Goal: Find specific page/section: Find specific page/section

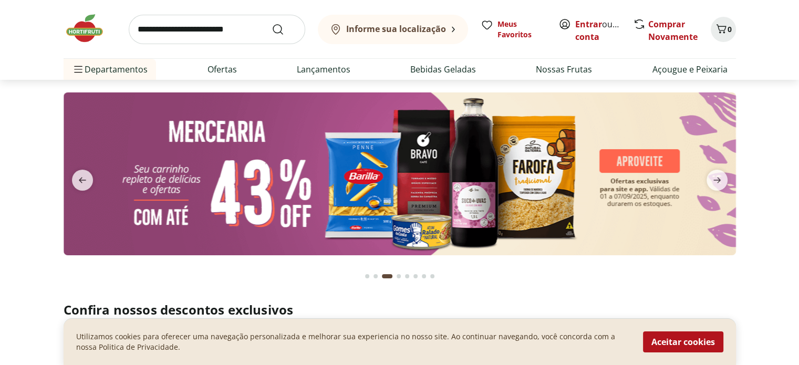
click at [201, 30] on input "search" at bounding box center [217, 29] width 177 height 29
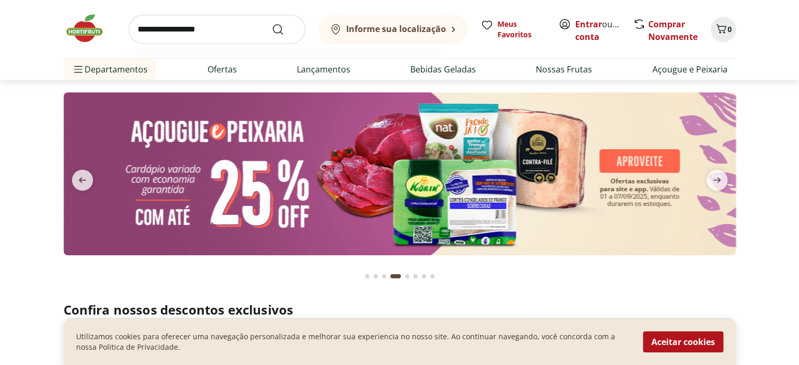
type input "**********"
click at [272, 23] on button "Submit Search" at bounding box center [284, 29] width 25 height 13
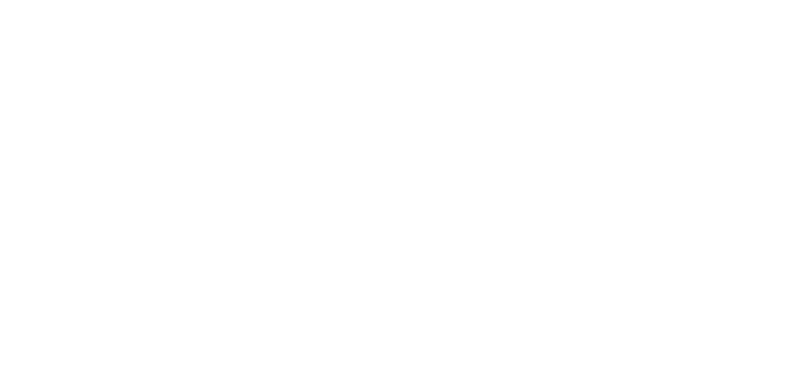
select select "**********"
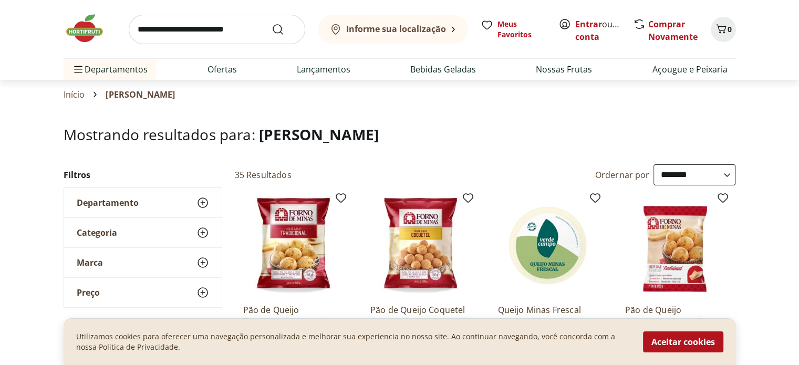
click at [239, 28] on input "search" at bounding box center [217, 29] width 177 height 29
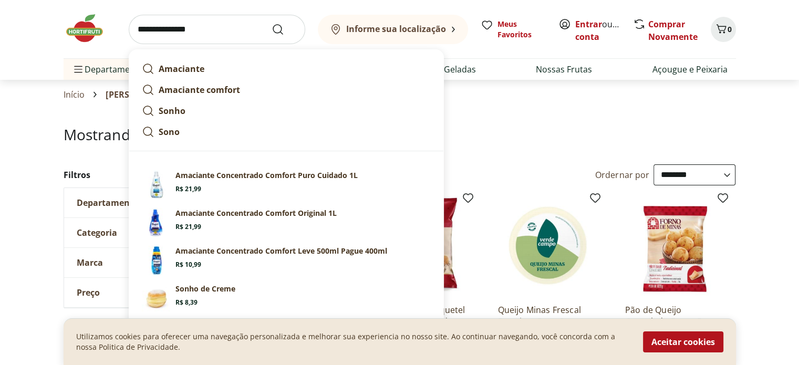
type input "**********"
click at [272, 23] on button "Submit Search" at bounding box center [284, 29] width 25 height 13
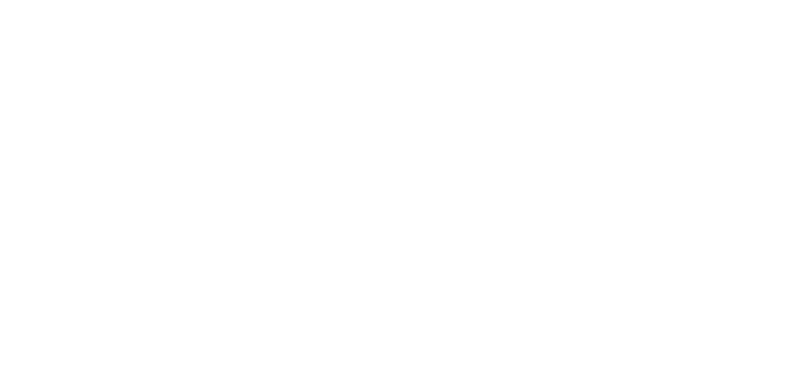
select select "**********"
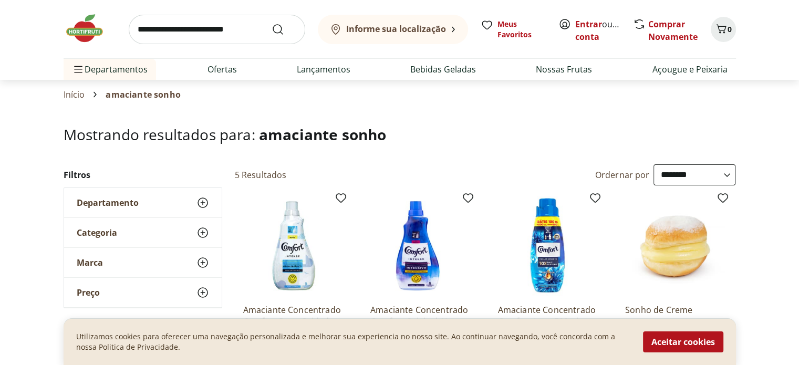
click at [247, 29] on input "search" at bounding box center [217, 29] width 177 height 29
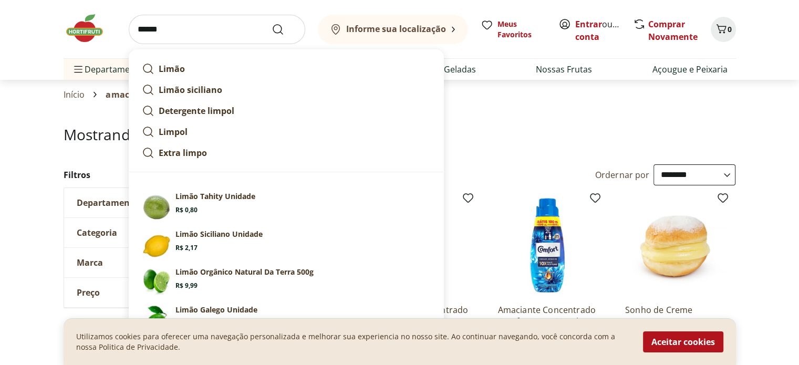
type input "******"
click at [272, 23] on button "Submit Search" at bounding box center [284, 29] width 25 height 13
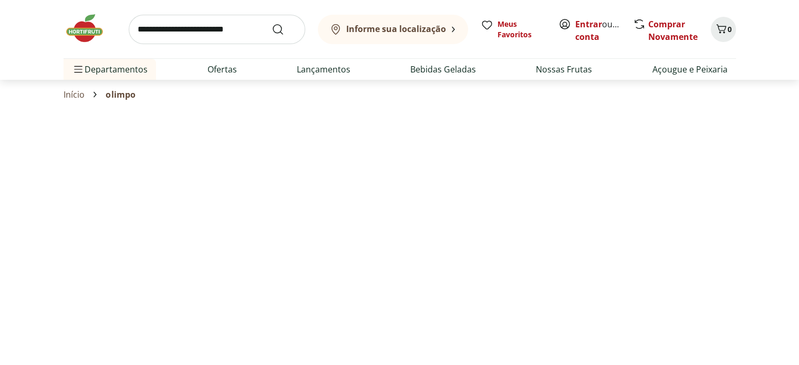
select select "**********"
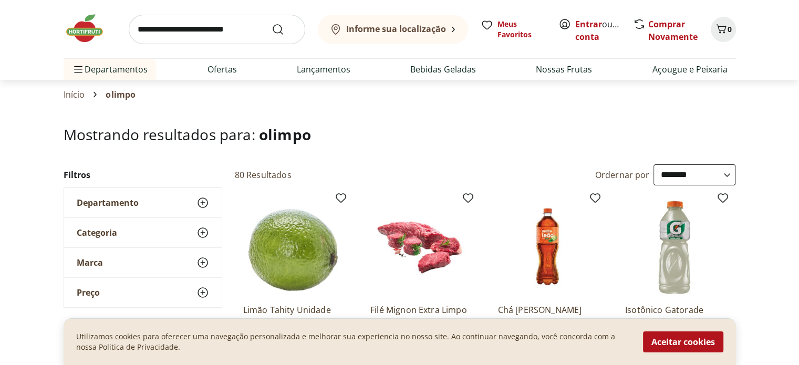
drag, startPoint x: 206, startPoint y: 26, endPoint x: 202, endPoint y: 22, distance: 5.6
click at [202, 22] on input "search" at bounding box center [217, 29] width 177 height 29
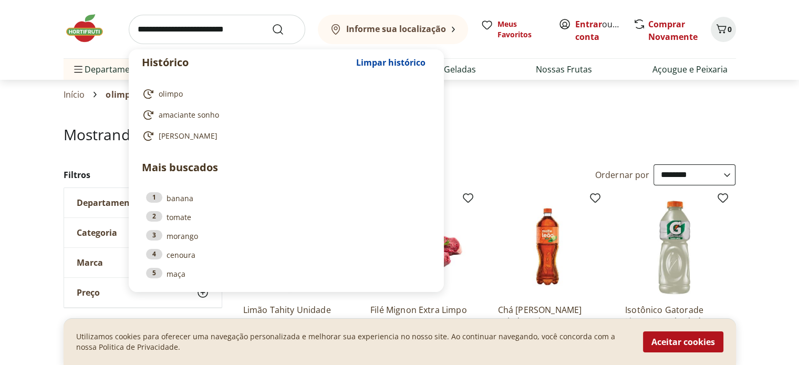
click at [187, 30] on input "search" at bounding box center [217, 29] width 177 height 29
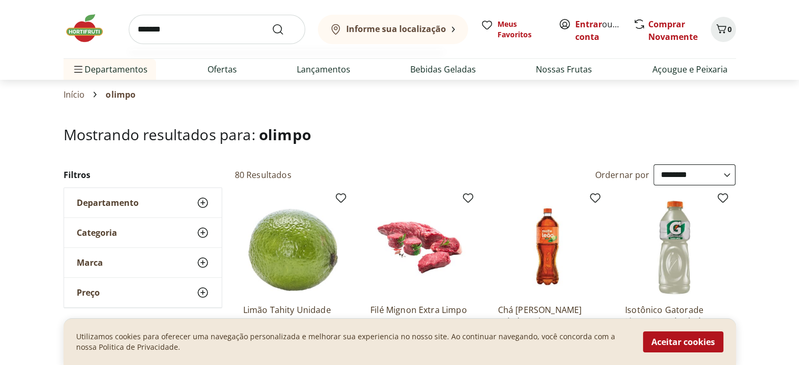
type input "*******"
click at [272, 23] on button "Submit Search" at bounding box center [284, 29] width 25 height 13
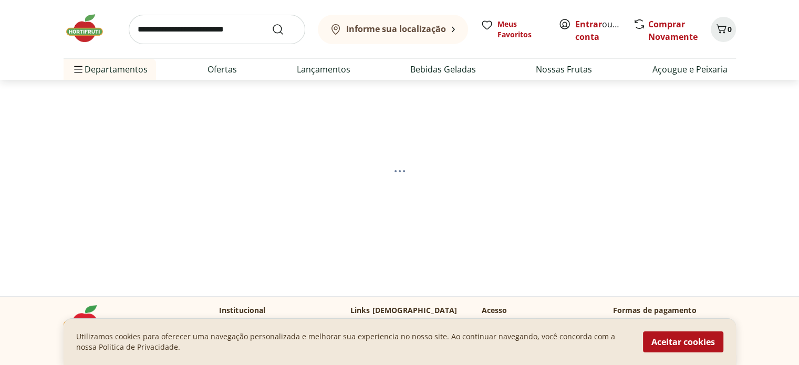
select select "**********"
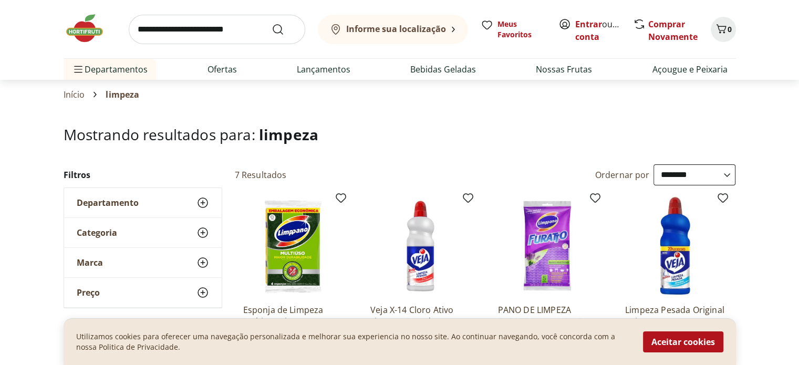
click at [112, 203] on span "Departamento" at bounding box center [108, 203] width 62 height 11
click at [114, 201] on span "Departamento" at bounding box center [108, 203] width 62 height 11
click at [244, 31] on input "search" at bounding box center [217, 29] width 177 height 29
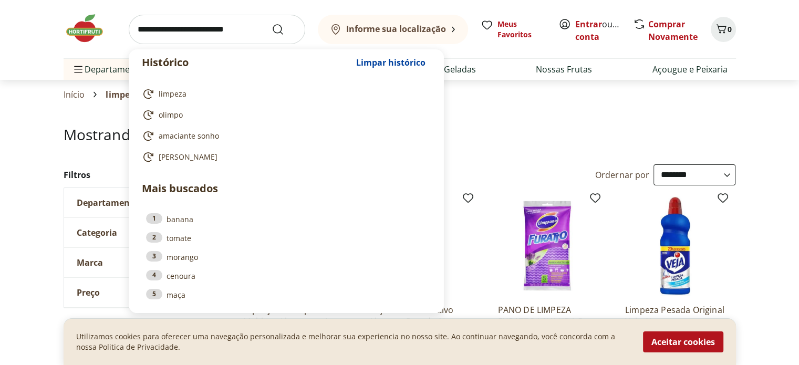
drag, startPoint x: 12, startPoint y: 131, endPoint x: 36, endPoint y: 148, distance: 29.3
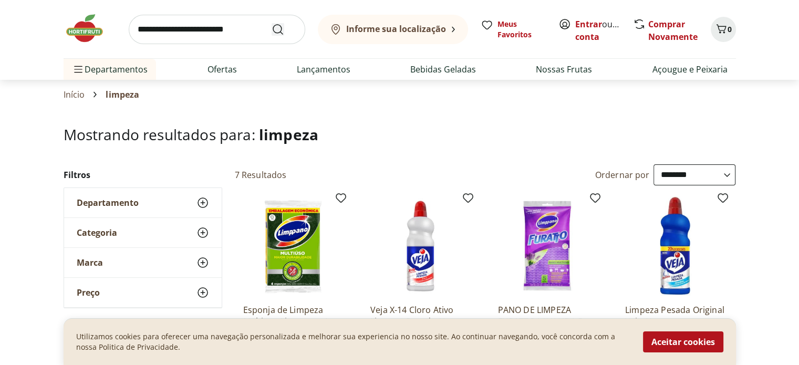
click at [282, 29] on icon "Submit Search" at bounding box center [278, 29] width 13 height 13
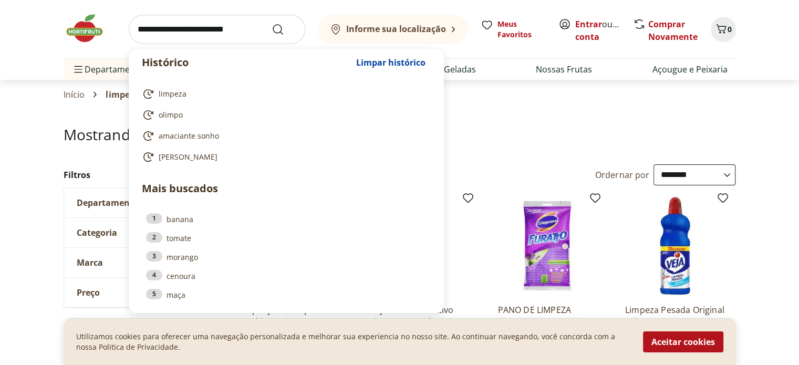
click at [221, 30] on input "search" at bounding box center [217, 29] width 177 height 29
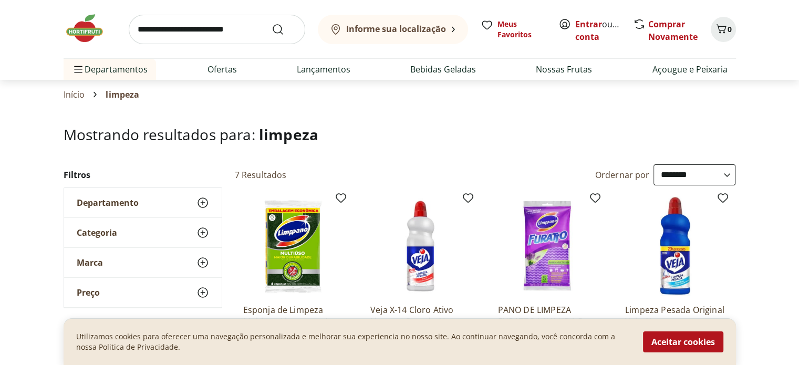
drag, startPoint x: 21, startPoint y: 191, endPoint x: 32, endPoint y: 203, distance: 15.6
click at [120, 203] on span "Departamento" at bounding box center [108, 203] width 62 height 11
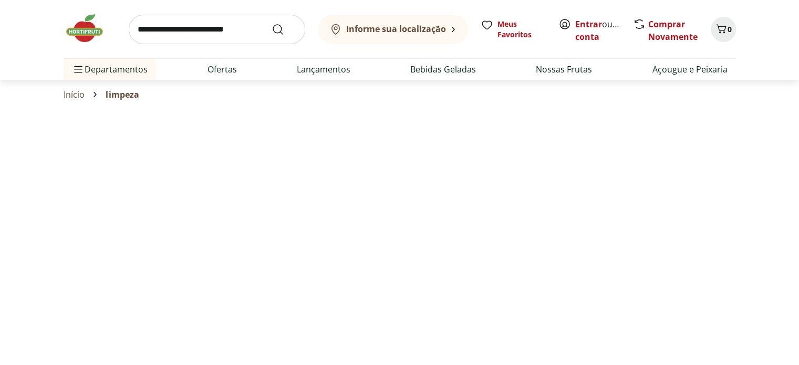
select select "**********"
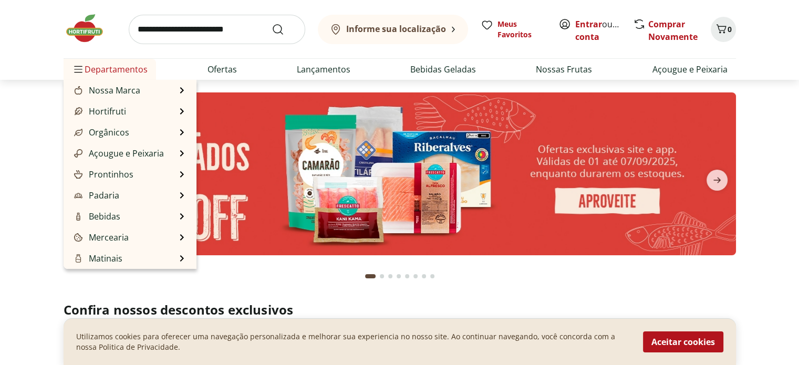
click at [103, 67] on span "Departamentos" at bounding box center [110, 69] width 76 height 25
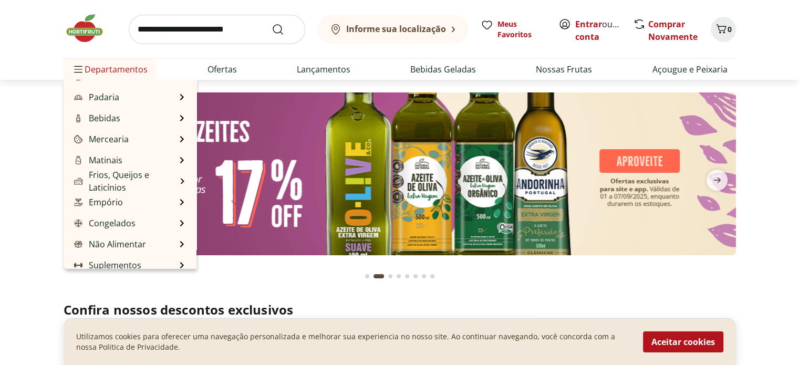
scroll to position [105, 0]
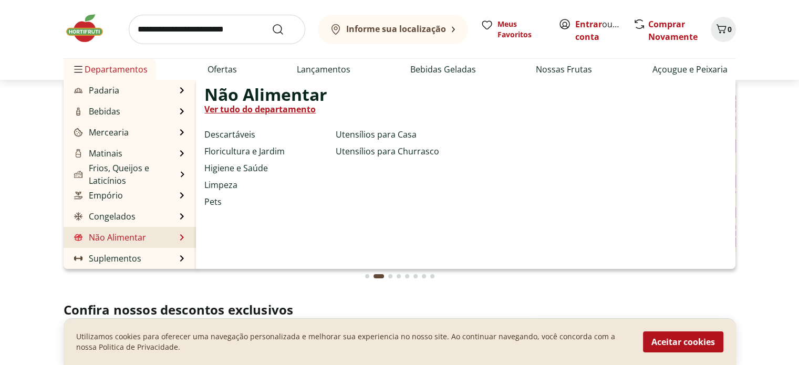
click at [101, 241] on link "Não Alimentar" at bounding box center [109, 237] width 74 height 13
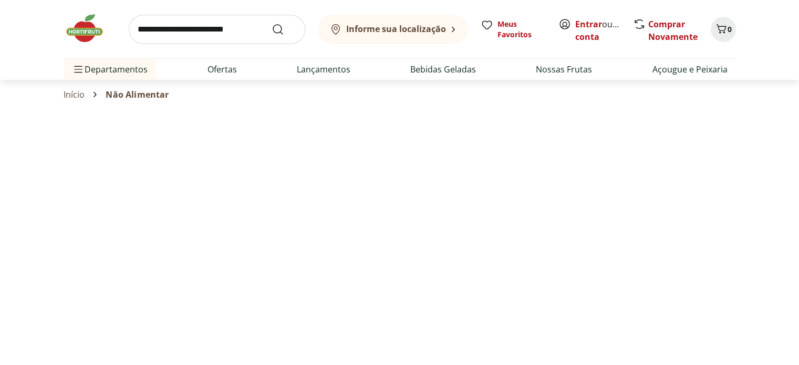
select select "**********"
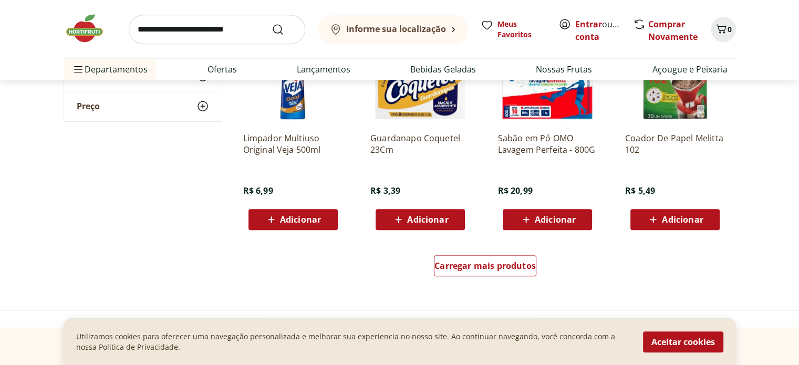
scroll to position [578, 0]
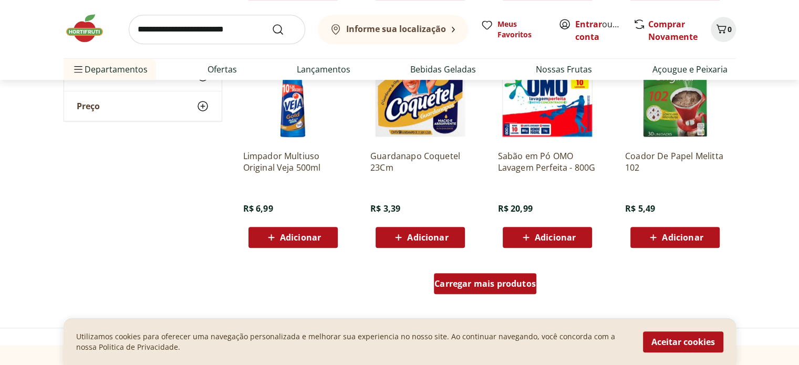
click at [482, 287] on span "Carregar mais produtos" at bounding box center [484, 284] width 101 height 8
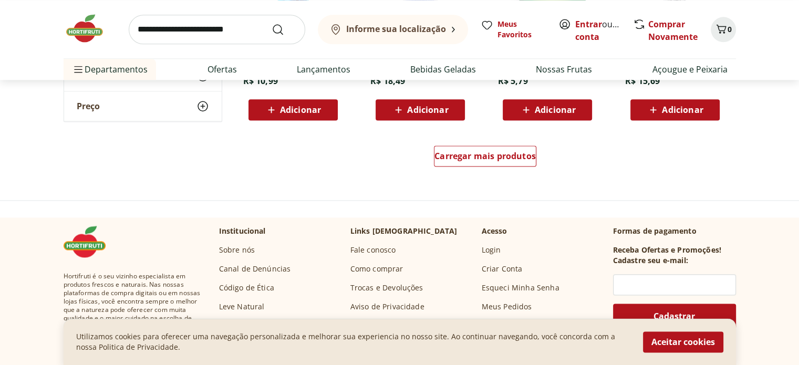
scroll to position [1419, 0]
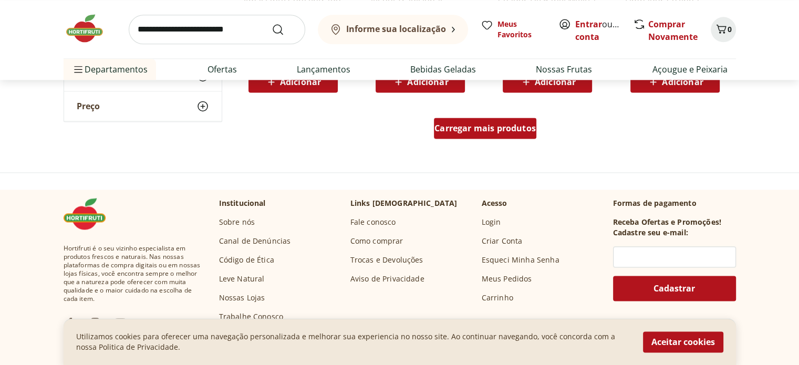
click at [478, 126] on span "Carregar mais produtos" at bounding box center [484, 128] width 101 height 8
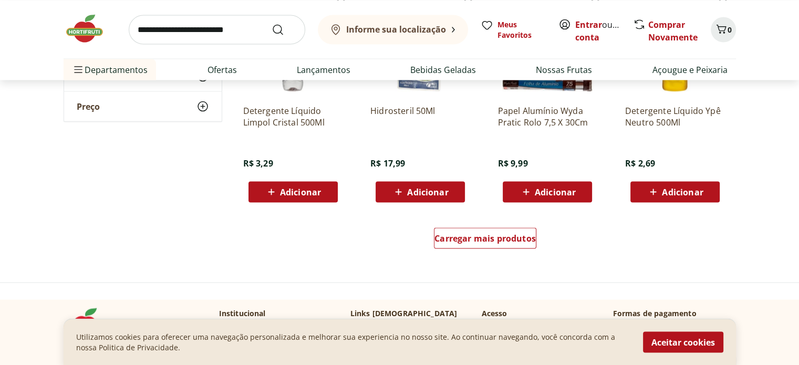
scroll to position [1996, 0]
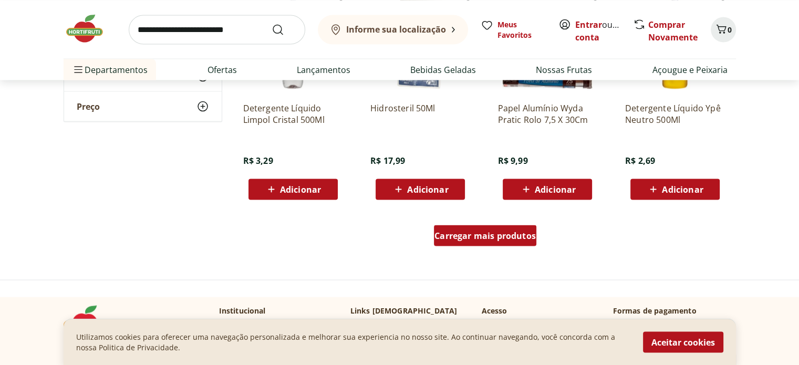
click at [481, 236] on span "Carregar mais produtos" at bounding box center [484, 235] width 101 height 8
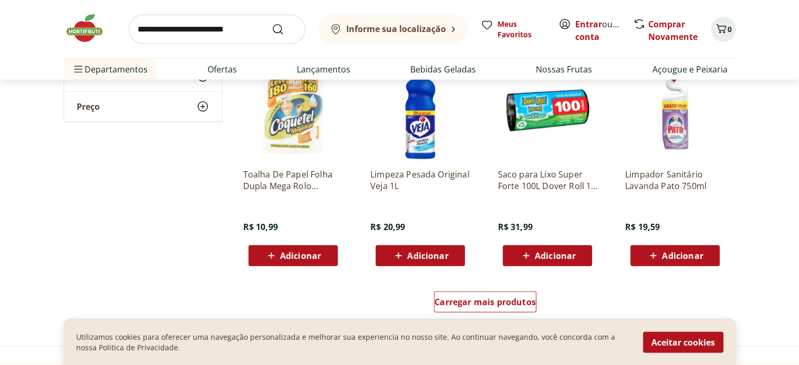
scroll to position [2627, 0]
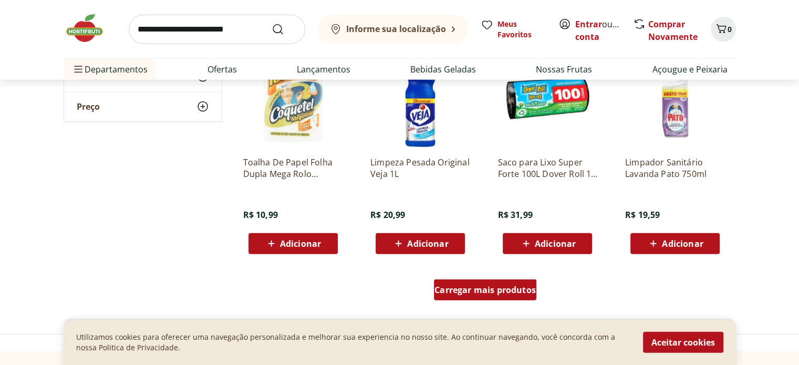
click at [479, 294] on span "Carregar mais produtos" at bounding box center [484, 290] width 101 height 8
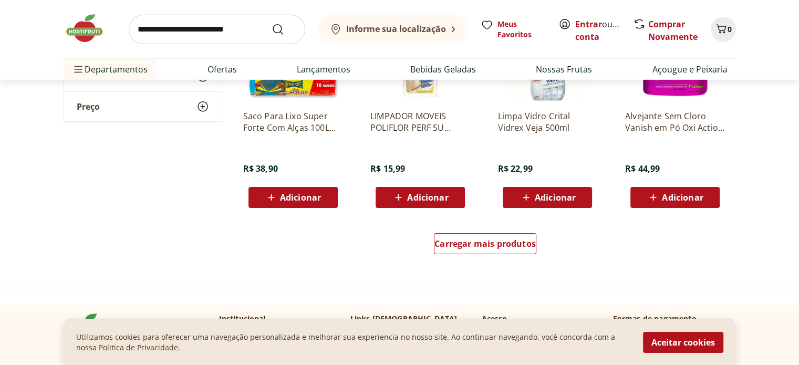
scroll to position [3362, 0]
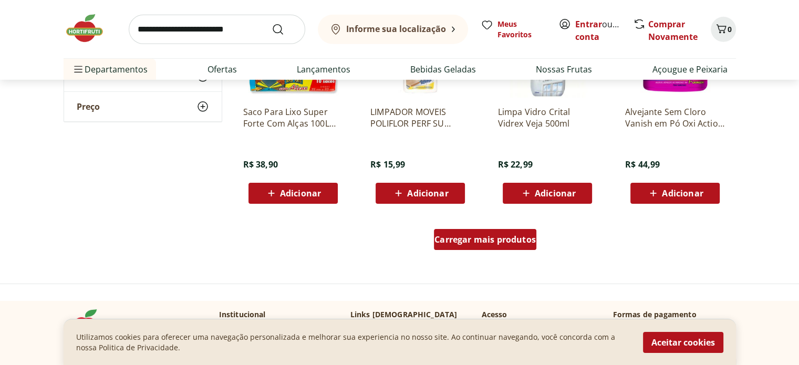
click at [495, 239] on span "Carregar mais produtos" at bounding box center [484, 239] width 101 height 8
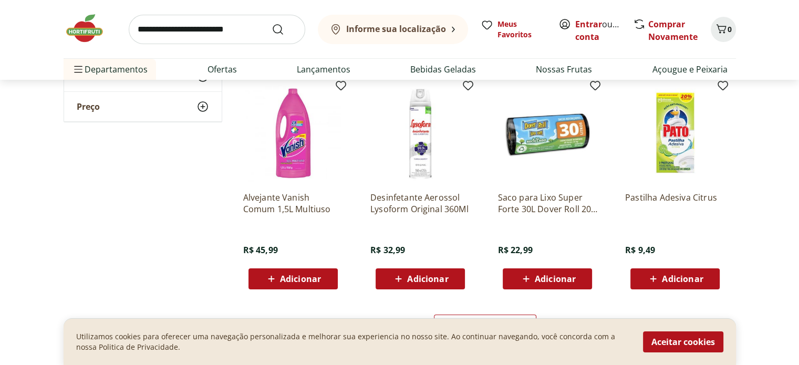
scroll to position [3993, 0]
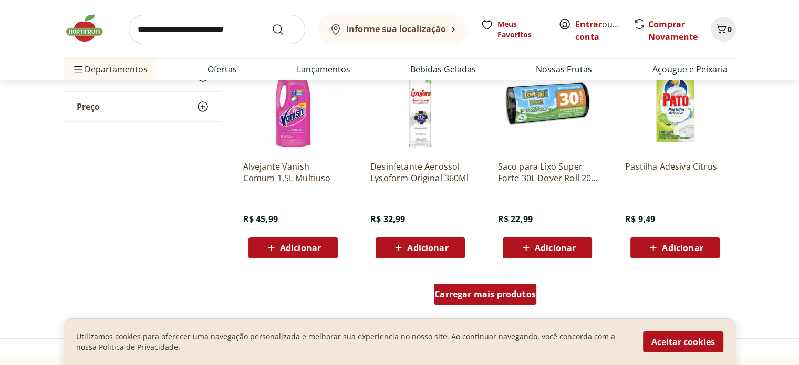
click at [489, 298] on span "Carregar mais produtos" at bounding box center [484, 294] width 101 height 8
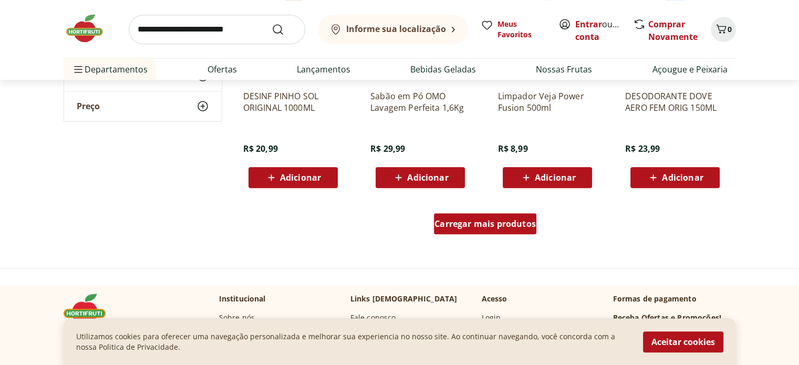
scroll to position [4728, 0]
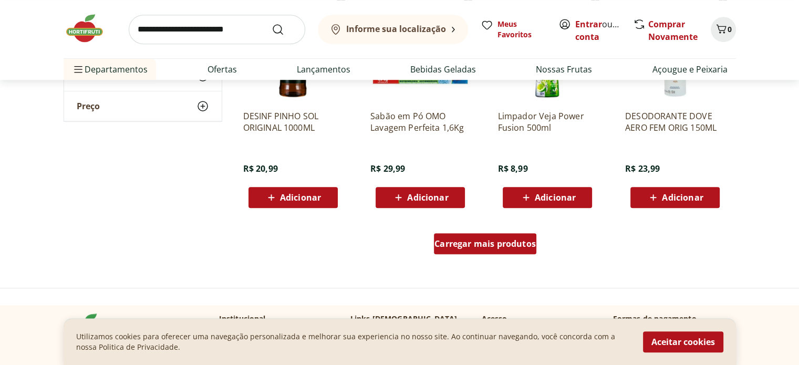
click at [469, 246] on span "Carregar mais produtos" at bounding box center [484, 244] width 101 height 8
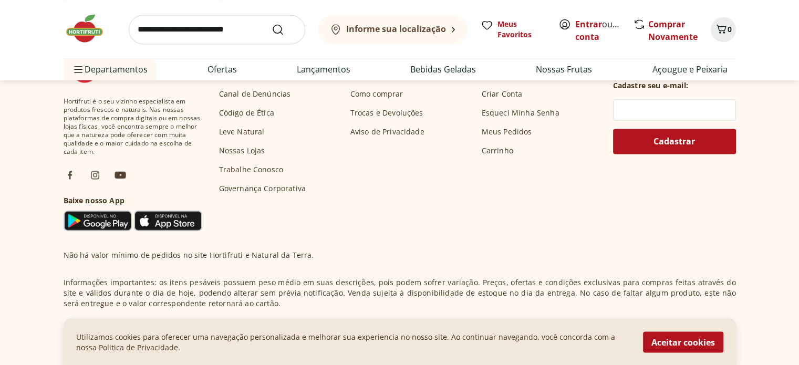
scroll to position [5542, 0]
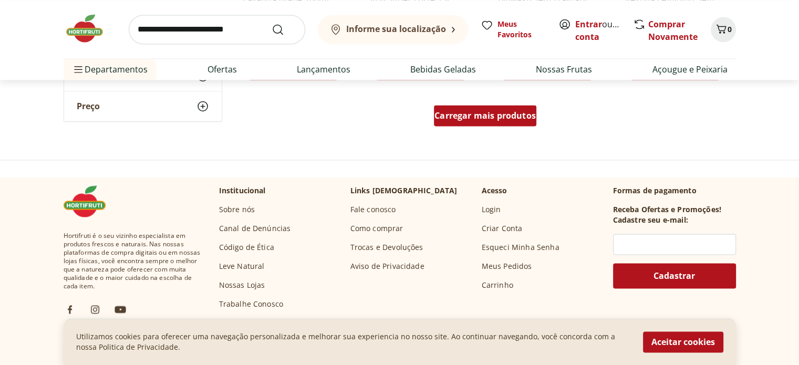
click at [481, 118] on span "Carregar mais produtos" at bounding box center [484, 115] width 101 height 8
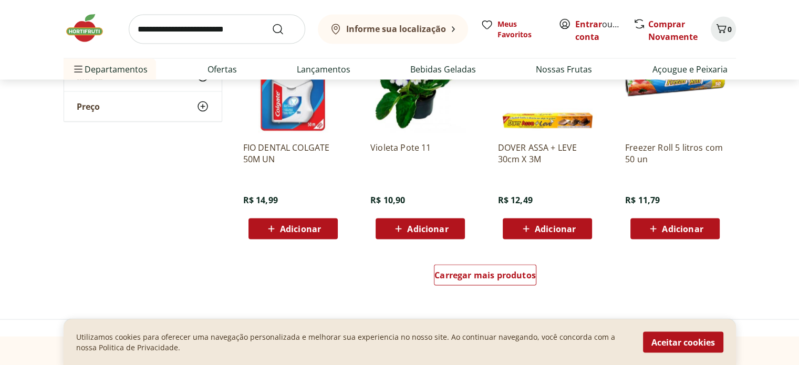
scroll to position [6120, 0]
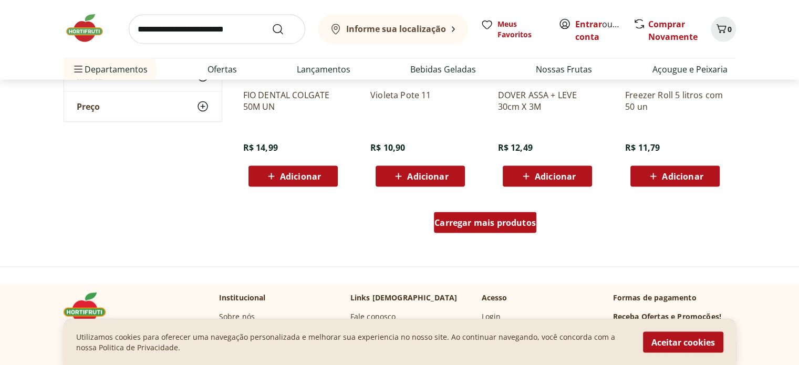
click at [473, 214] on div "Carregar mais produtos" at bounding box center [485, 222] width 102 height 21
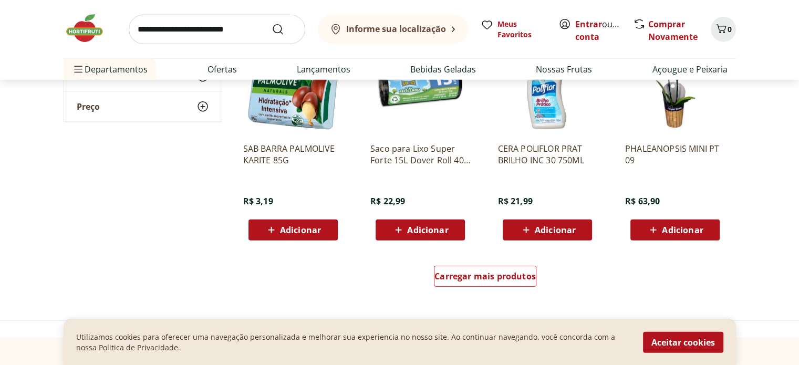
scroll to position [6855, 0]
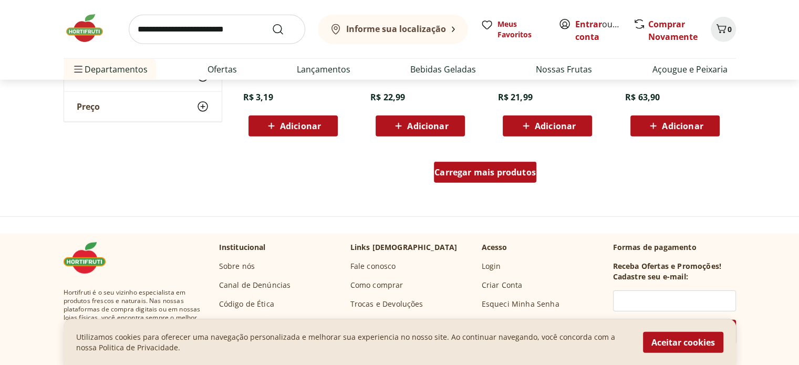
click at [485, 164] on div "Carregar mais produtos" at bounding box center [485, 172] width 102 height 21
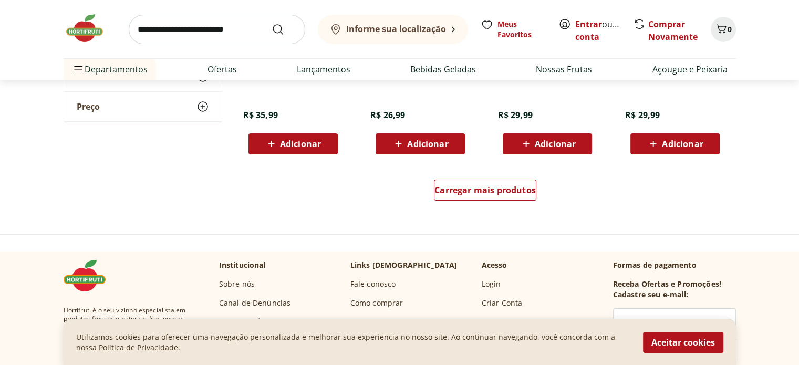
scroll to position [7538, 0]
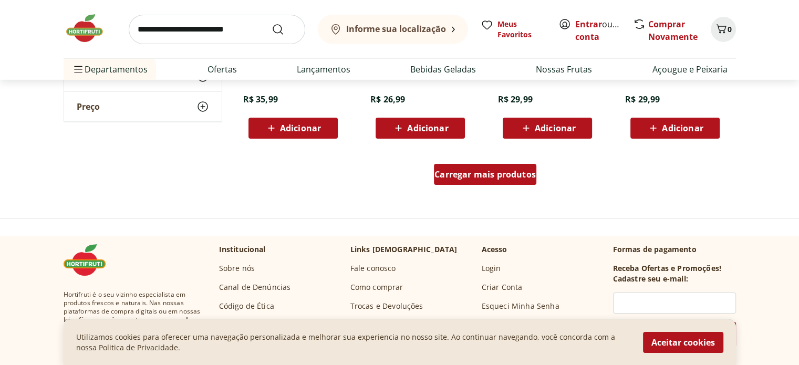
click at [471, 176] on span "Carregar mais produtos" at bounding box center [484, 174] width 101 height 8
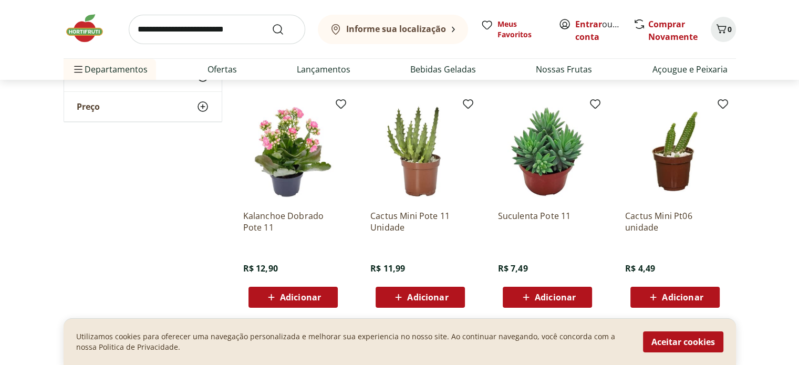
scroll to position [8169, 0]
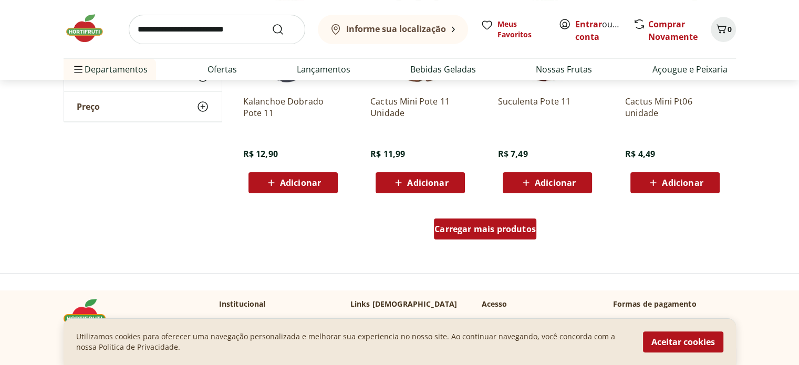
click at [488, 229] on span "Carregar mais produtos" at bounding box center [484, 229] width 101 height 8
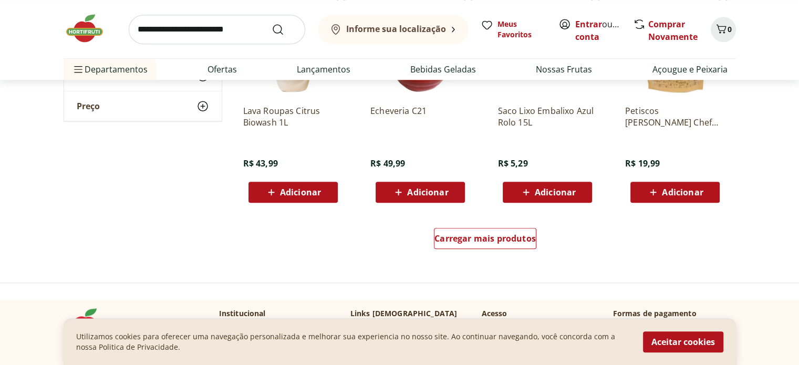
scroll to position [8904, 0]
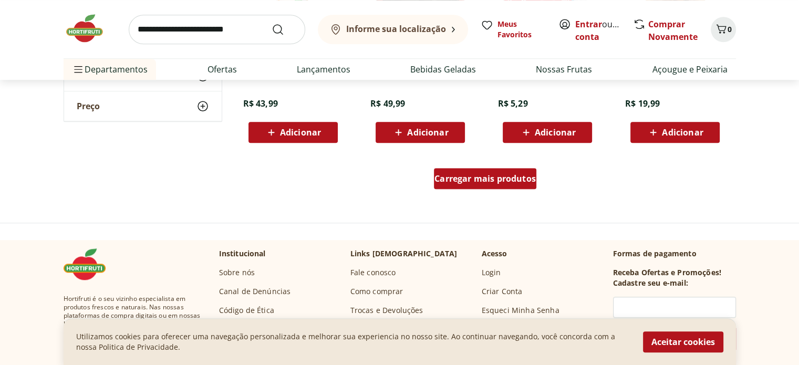
click at [463, 184] on div "Carregar mais produtos" at bounding box center [485, 178] width 102 height 21
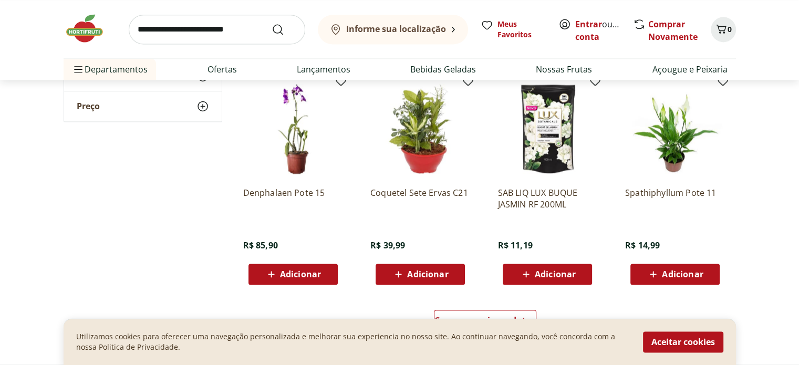
scroll to position [9535, 0]
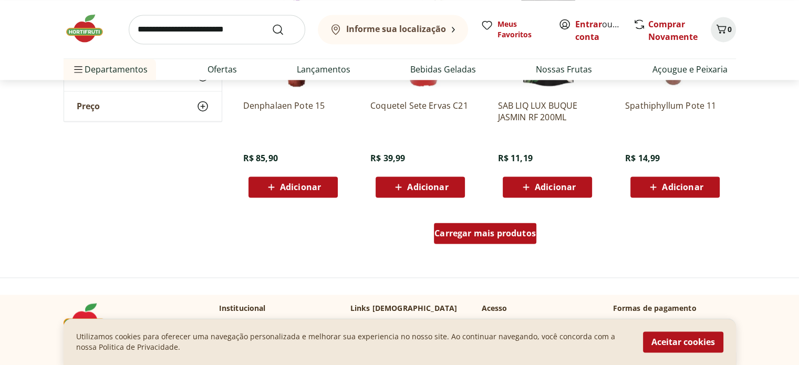
click at [502, 239] on div "Carregar mais produtos" at bounding box center [485, 233] width 102 height 21
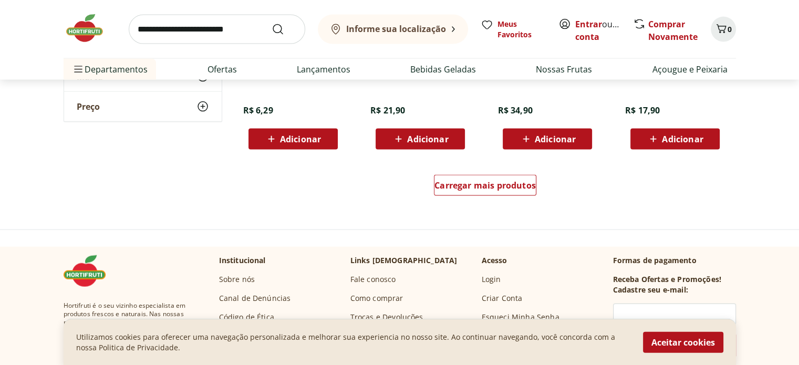
scroll to position [10270, 0]
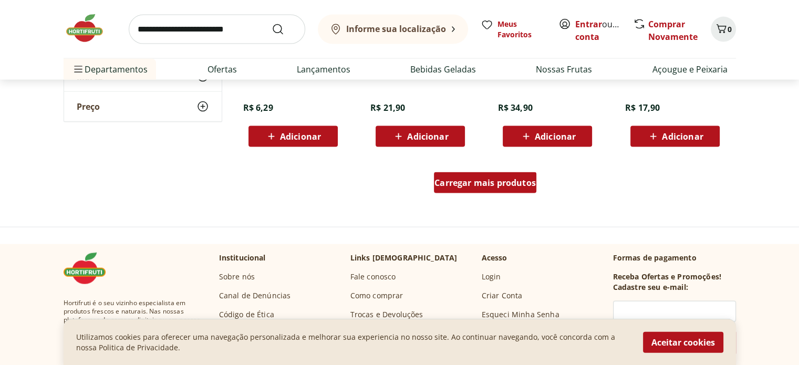
click at [490, 185] on span "Carregar mais produtos" at bounding box center [484, 183] width 101 height 8
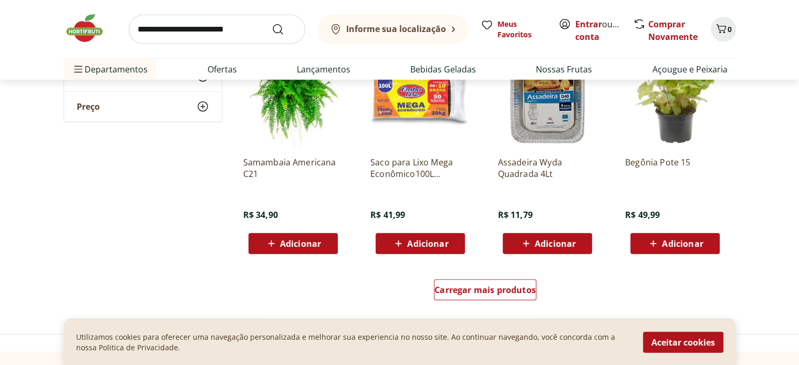
scroll to position [10901, 0]
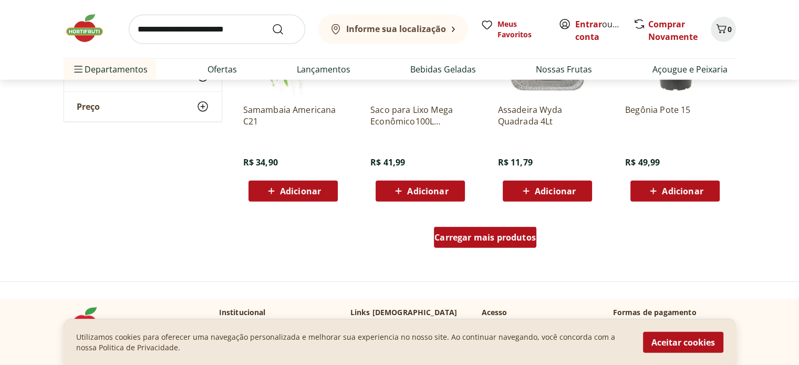
click at [476, 246] on div "Carregar mais produtos" at bounding box center [485, 237] width 102 height 21
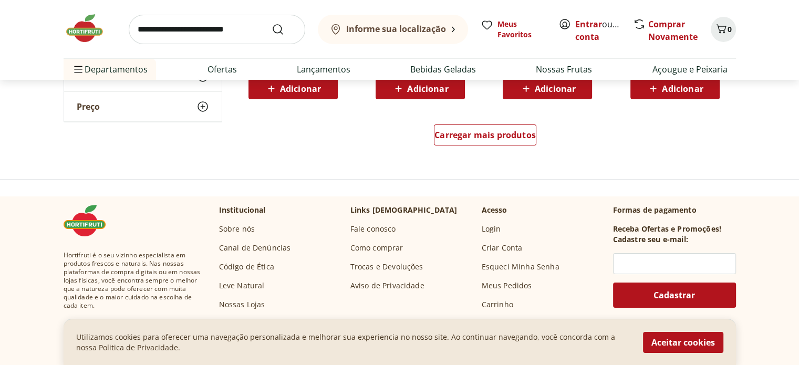
scroll to position [11689, 0]
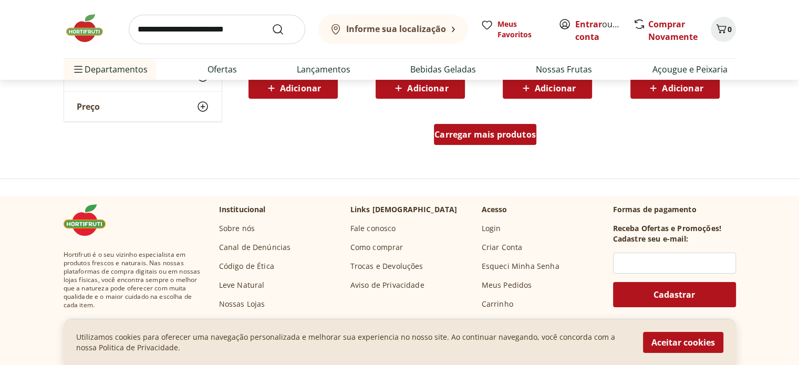
click at [466, 136] on span "Carregar mais produtos" at bounding box center [484, 134] width 101 height 8
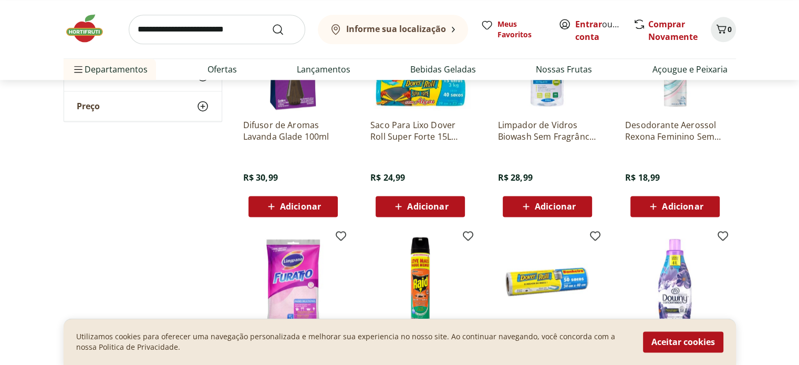
scroll to position [5174, 0]
